Goal: Ask a question

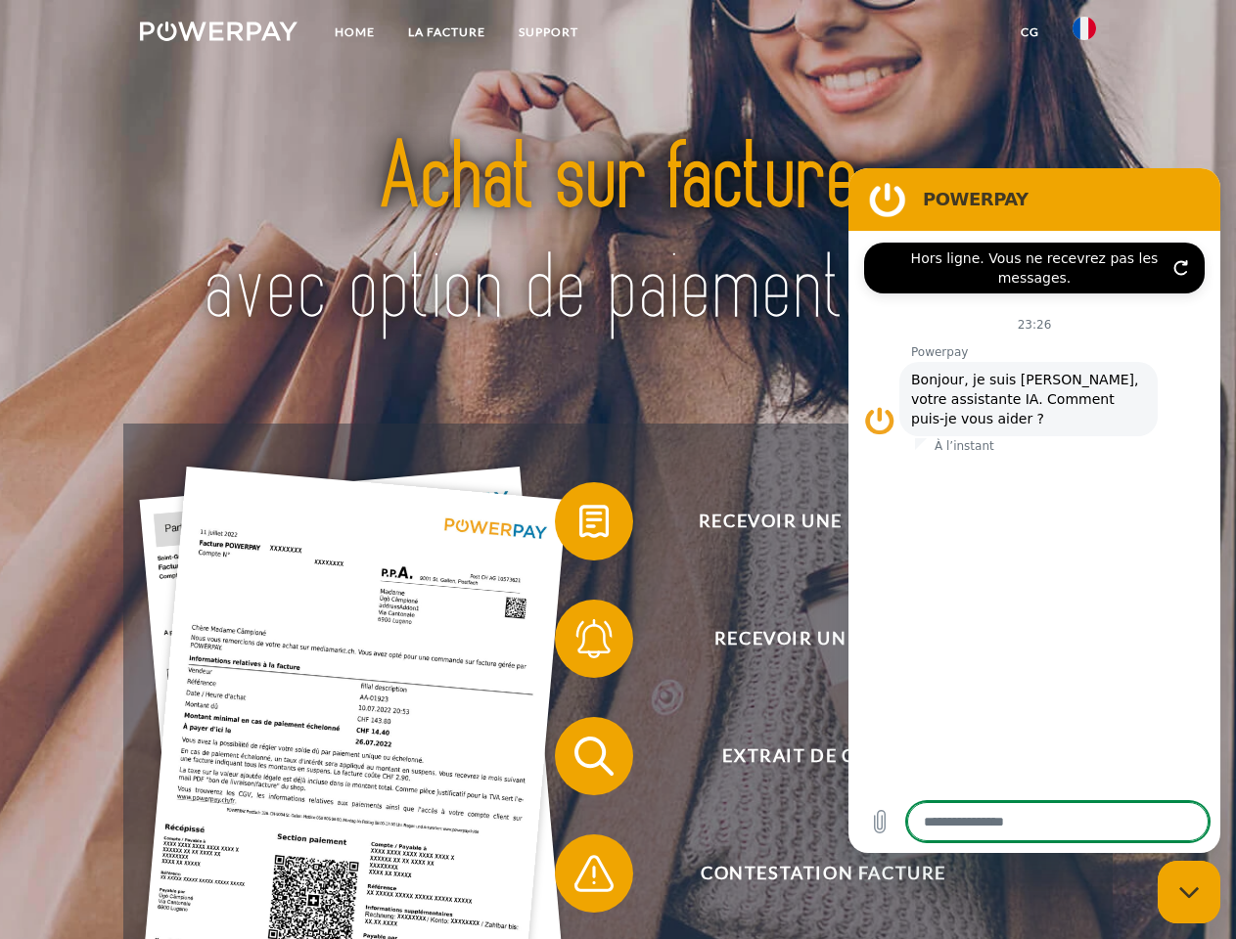
click at [218, 34] on img at bounding box center [219, 32] width 158 height 20
click at [1084, 34] on img at bounding box center [1083, 28] width 23 height 23
click at [1029, 32] on link "CG" at bounding box center [1030, 32] width 52 height 35
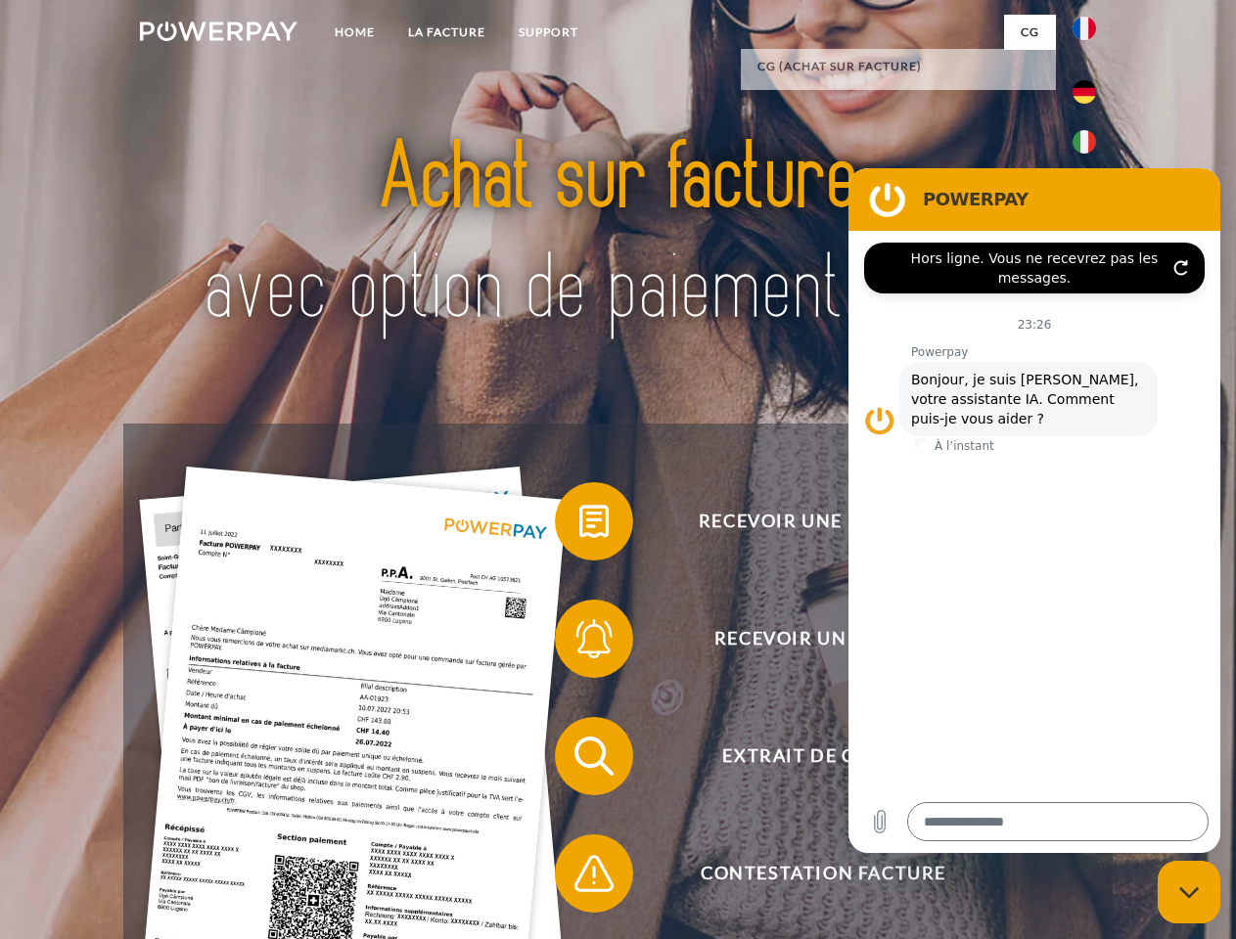
click at [579, 525] on span at bounding box center [565, 522] width 98 height 98
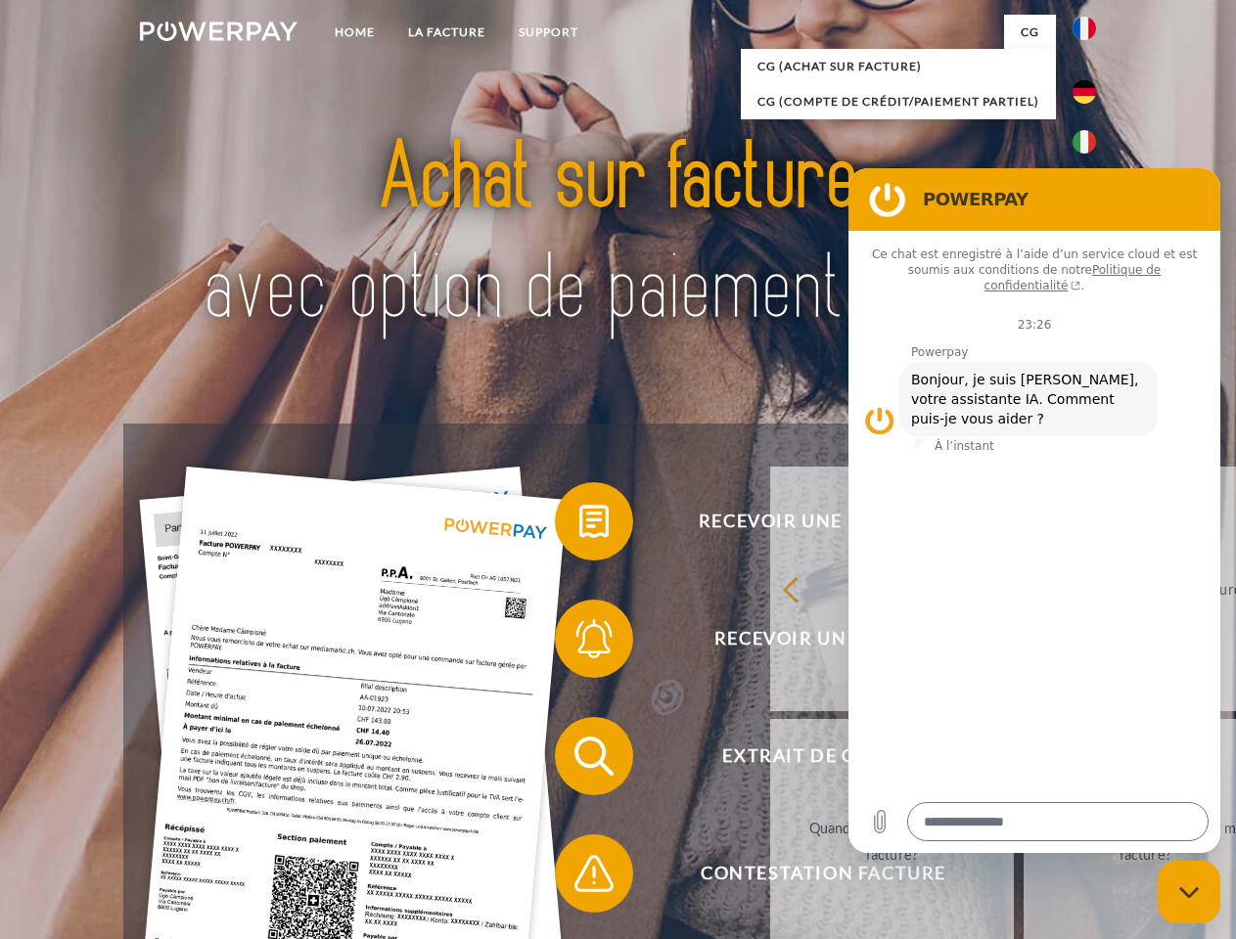
click at [751, 643] on div "retour Pourquoi ai-je reçu une facture? Avez-vous reçu mes paiements, ai-je enc…" at bounding box center [1146, 715] width 791 height 505
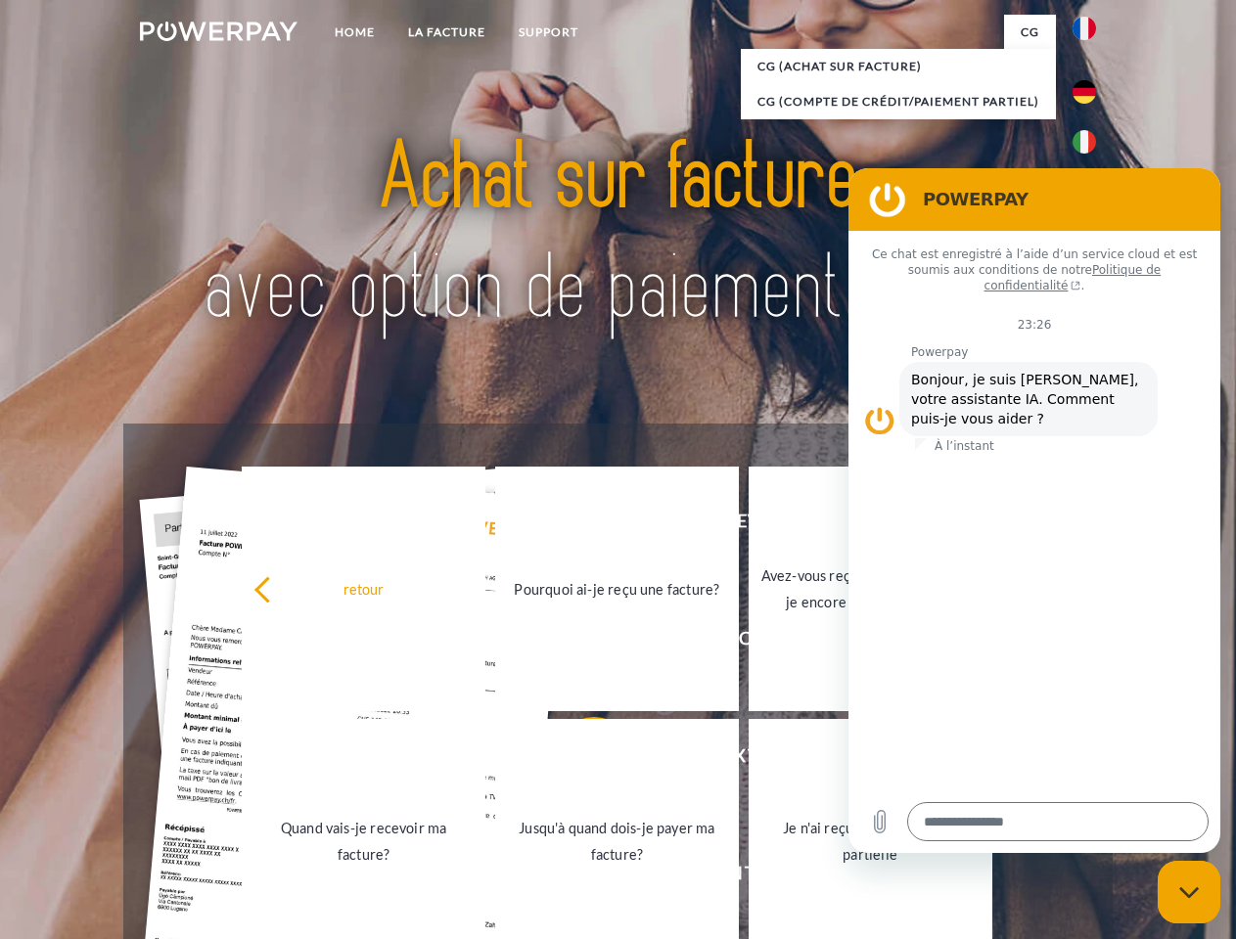
click at [579, 760] on link "Jusqu'à quand dois-je payer ma facture?" at bounding box center [617, 841] width 244 height 245
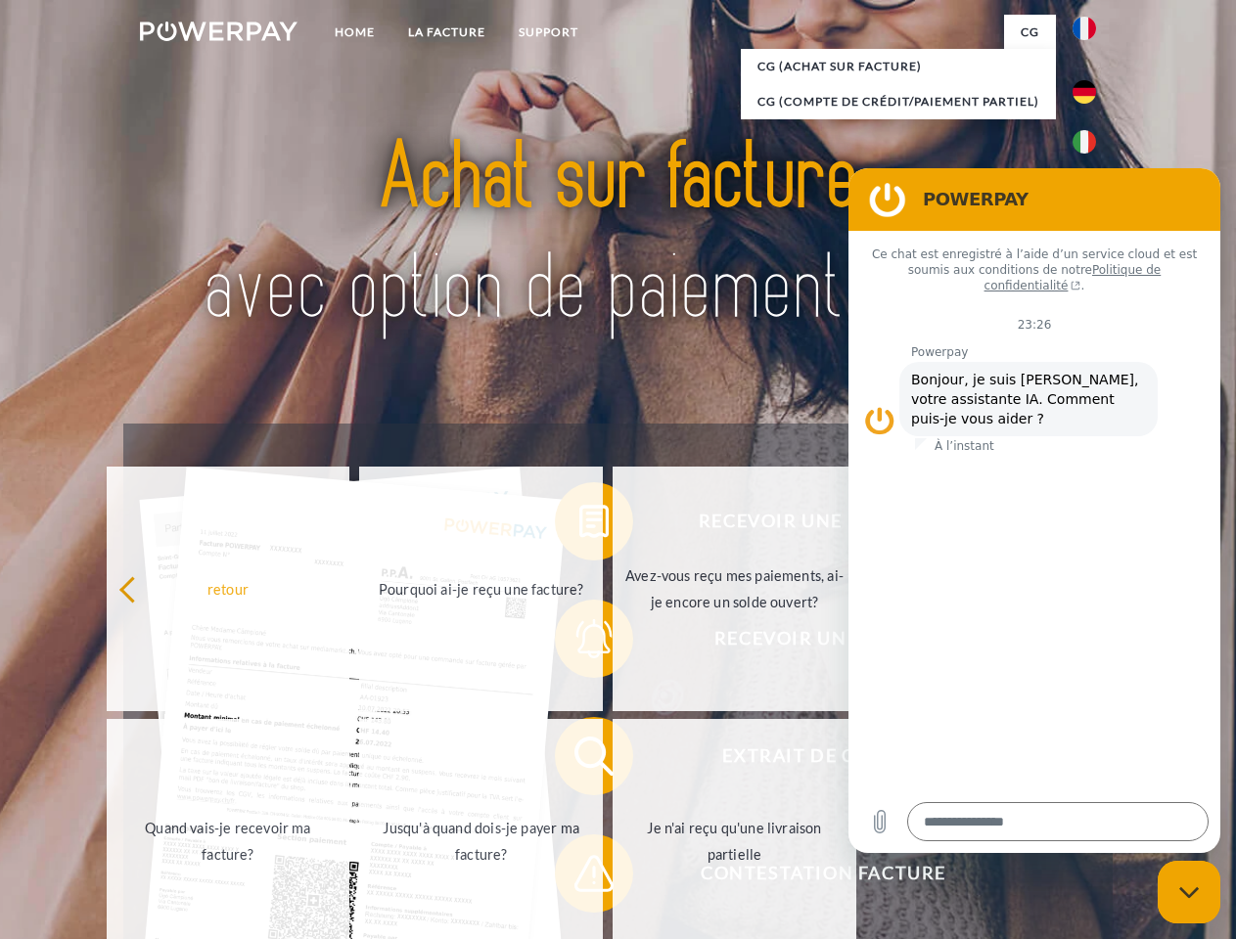
click at [579, 878] on span at bounding box center [565, 874] width 98 height 98
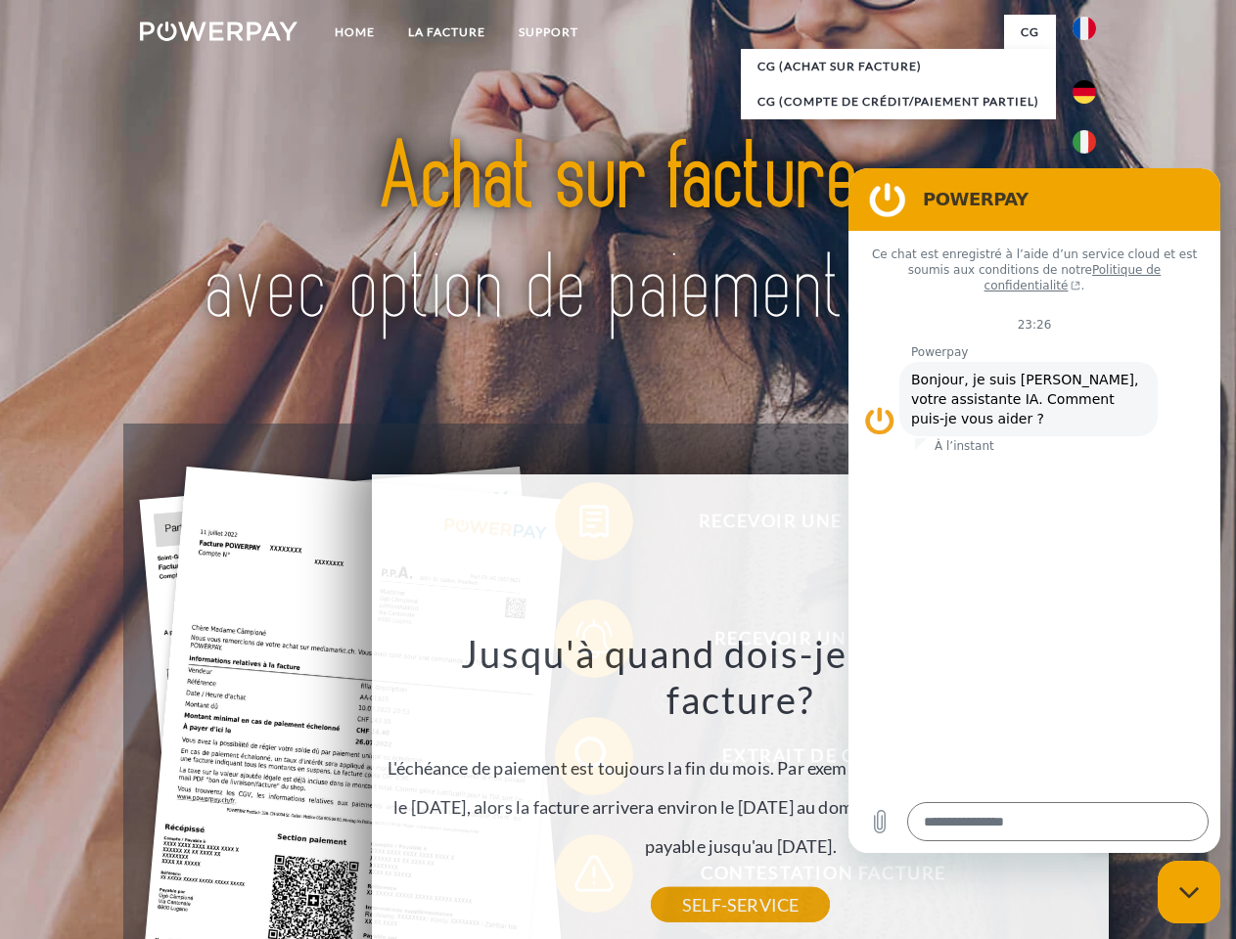
click at [1189, 892] on icon "Fermer la fenêtre de messagerie" at bounding box center [1189, 893] width 21 height 13
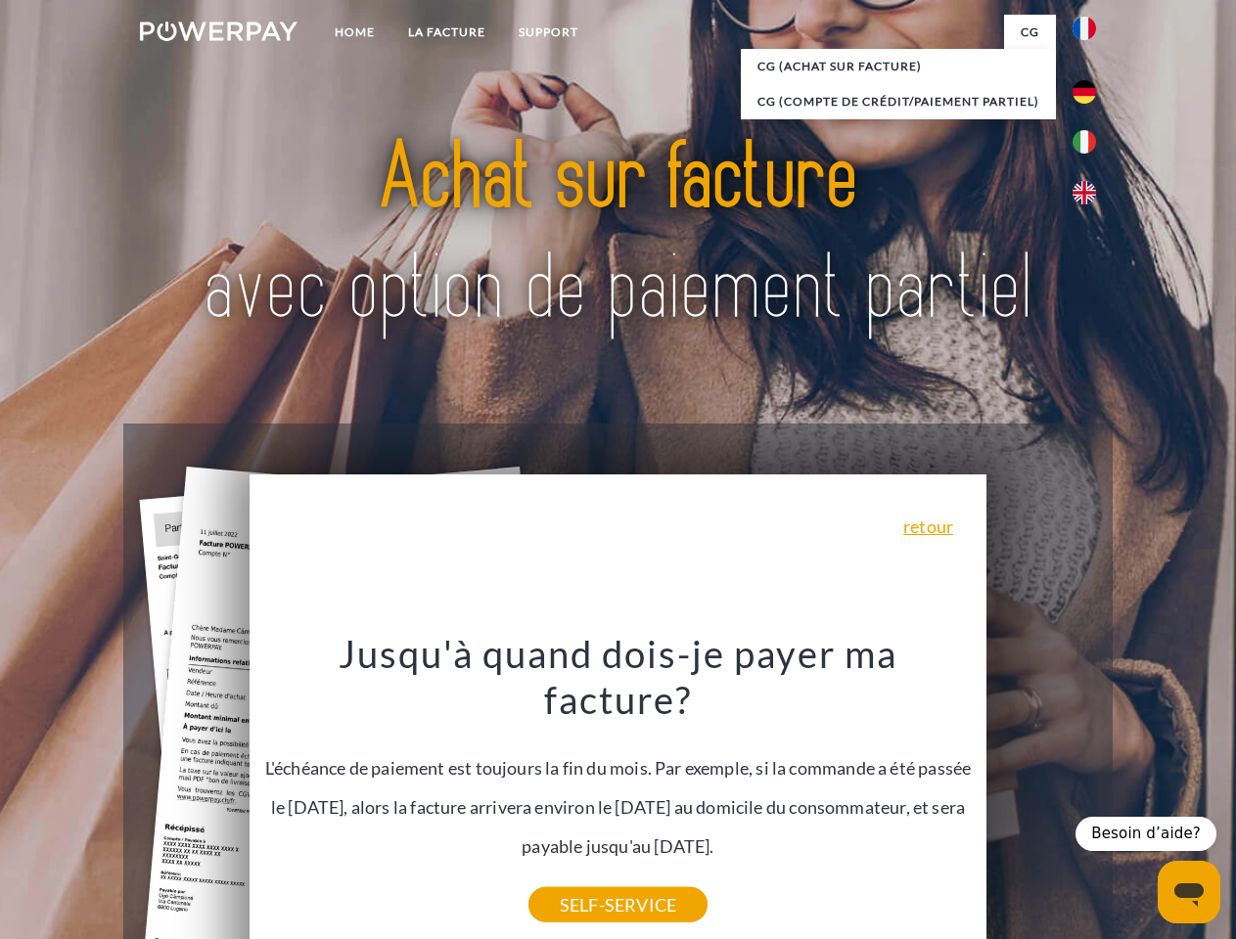
type textarea "*"
